Goal: Find specific page/section: Find specific page/section

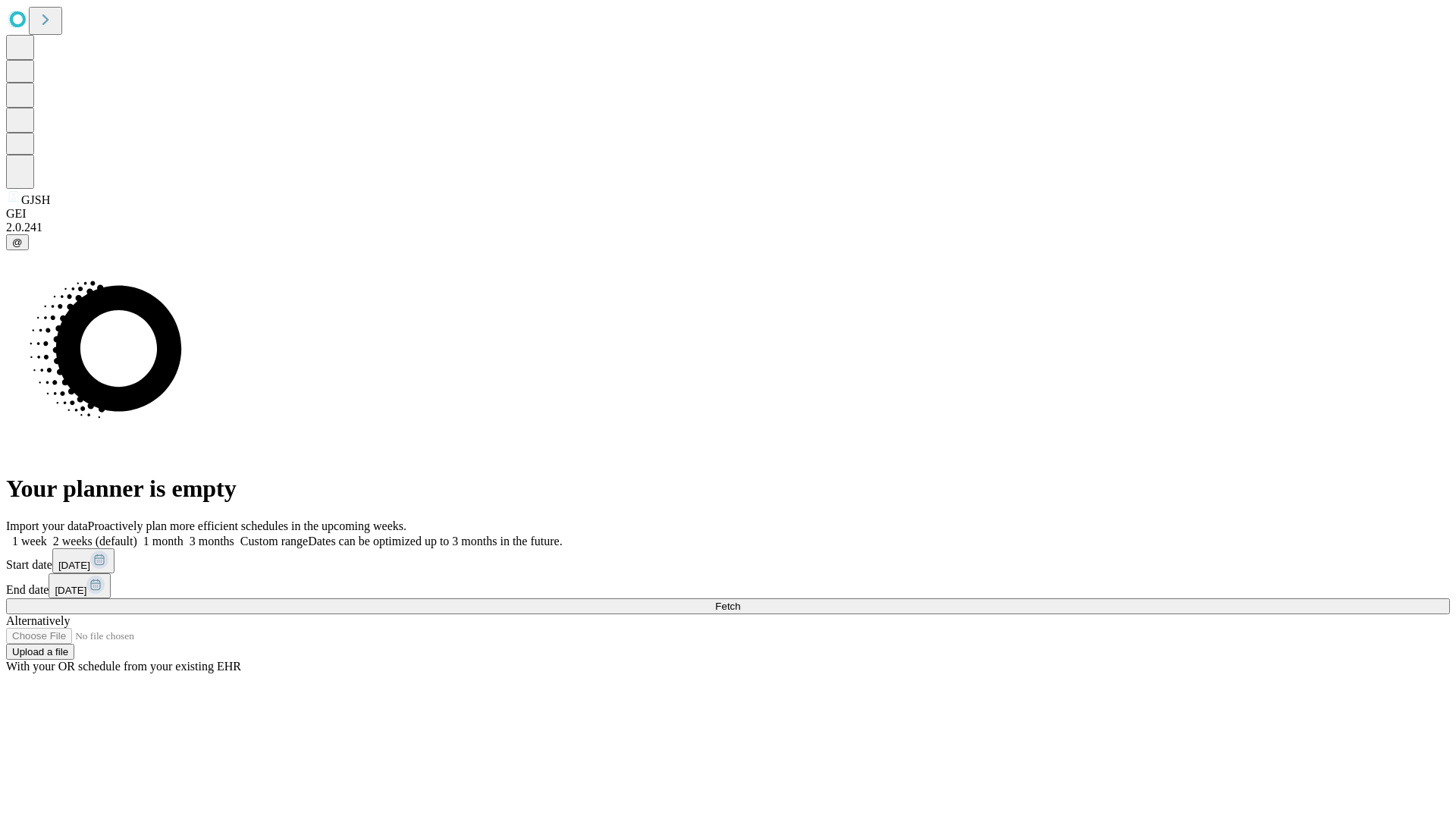
click at [741, 600] on span "Fetch" at bounding box center [728, 606] width 25 height 12
